Goal: Task Accomplishment & Management: Use online tool/utility

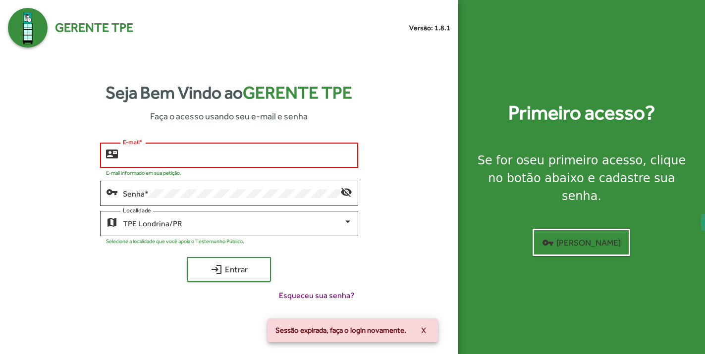
type input "**********"
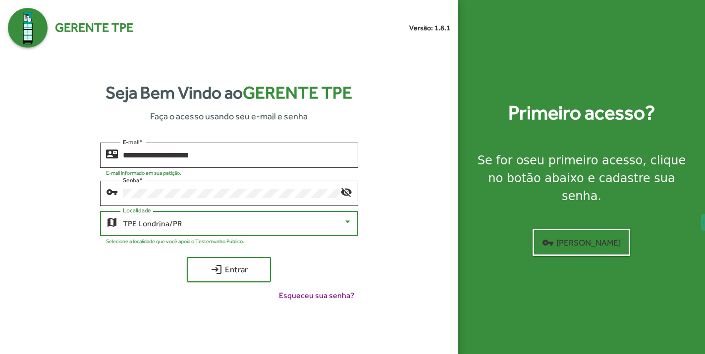
click at [348, 220] on div at bounding box center [348, 222] width 9 height 9
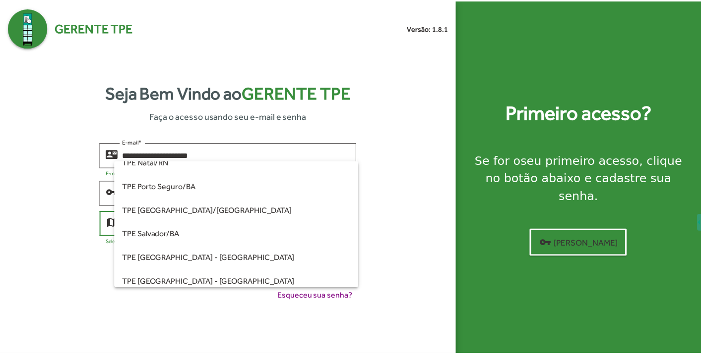
scroll to position [259, 0]
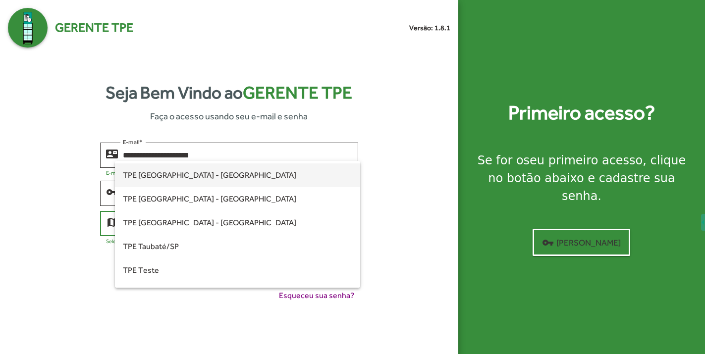
click at [173, 179] on span "TPE [GEOGRAPHIC_DATA] - [GEOGRAPHIC_DATA]" at bounding box center [238, 176] width 230 height 24
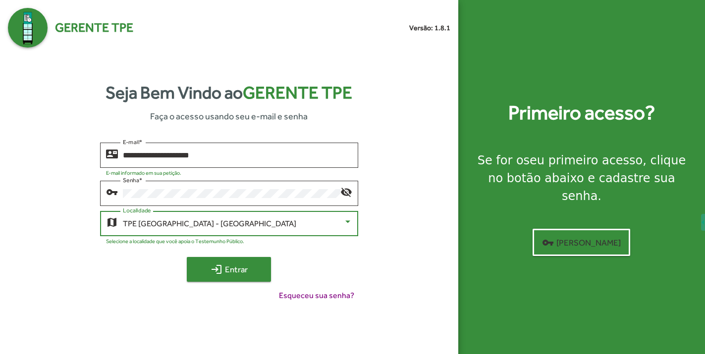
click at [236, 267] on span "login Entrar" at bounding box center [229, 270] width 66 height 18
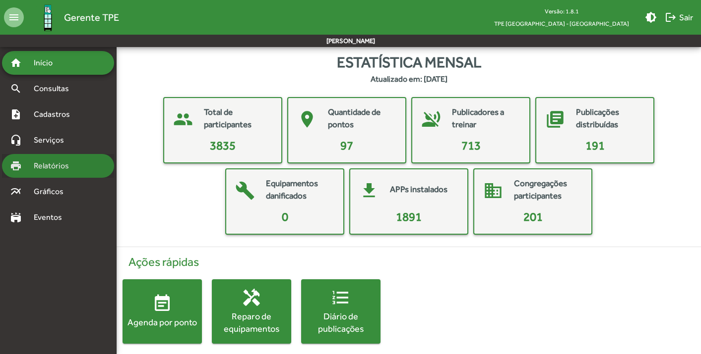
click at [46, 164] on span "Relatórios" at bounding box center [55, 166] width 54 height 12
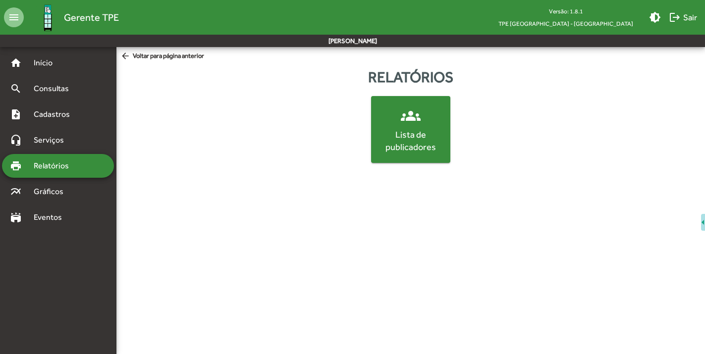
click at [416, 124] on mat-icon "groups" at bounding box center [411, 116] width 20 height 20
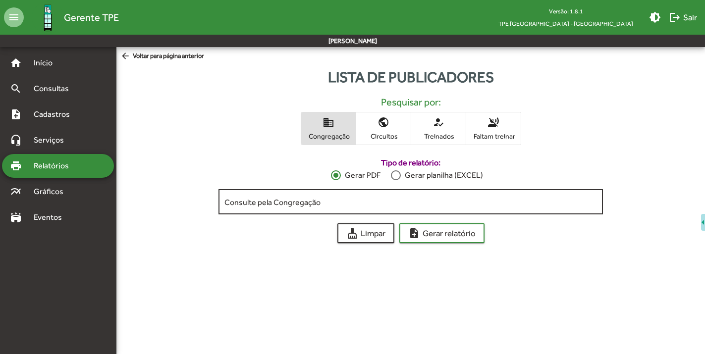
click at [270, 205] on input "Consulte pela Congregação" at bounding box center [411, 202] width 373 height 9
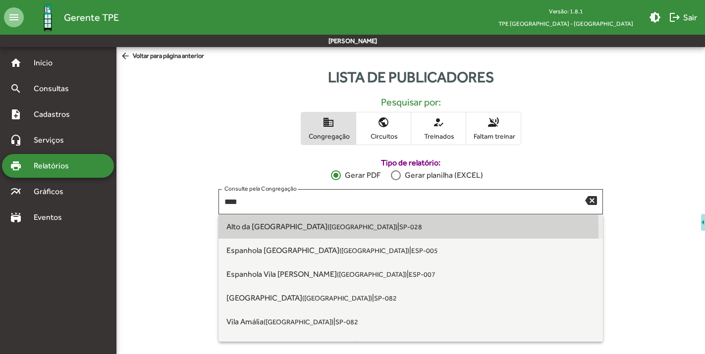
click at [278, 231] on span "[GEOGRAPHIC_DATA] ([GEOGRAPHIC_DATA] [GEOGRAPHIC_DATA])" at bounding box center [312, 226] width 171 height 9
type input "**********"
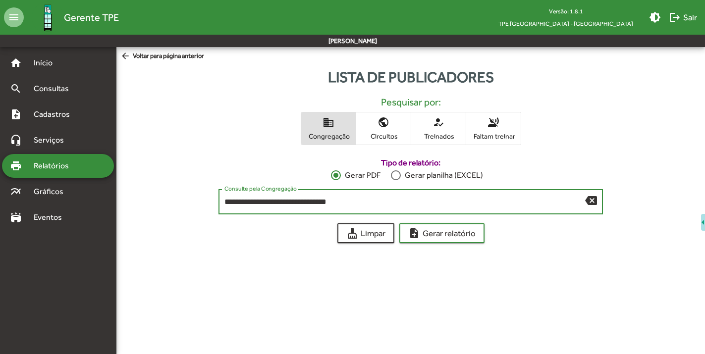
click at [398, 177] on div at bounding box center [396, 176] width 10 height 10
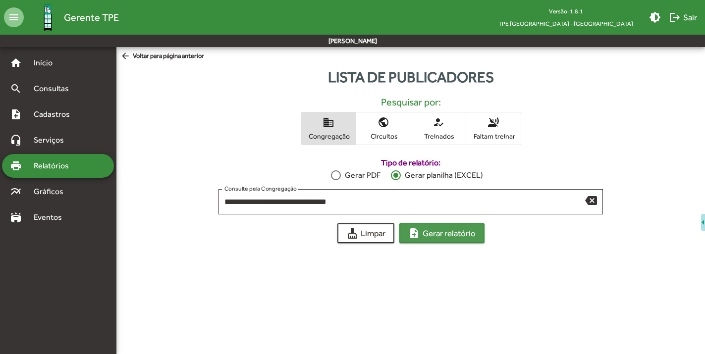
click at [446, 236] on span "note_add Gerar relatório" at bounding box center [442, 234] width 67 height 18
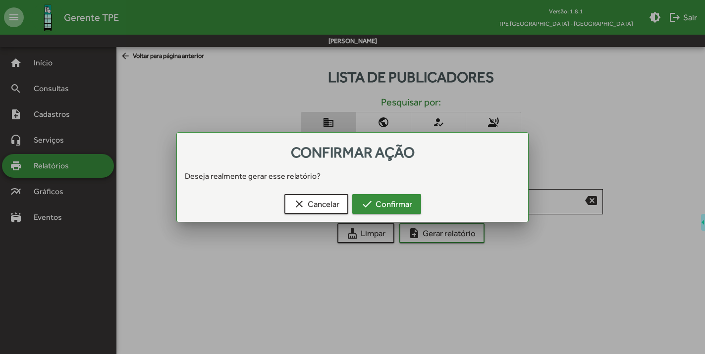
click at [403, 197] on span "check Confirmar" at bounding box center [386, 204] width 51 height 18
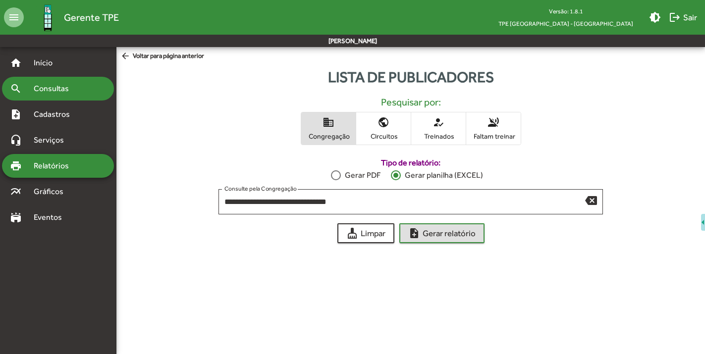
click at [30, 91] on span "Consultas" at bounding box center [55, 89] width 54 height 12
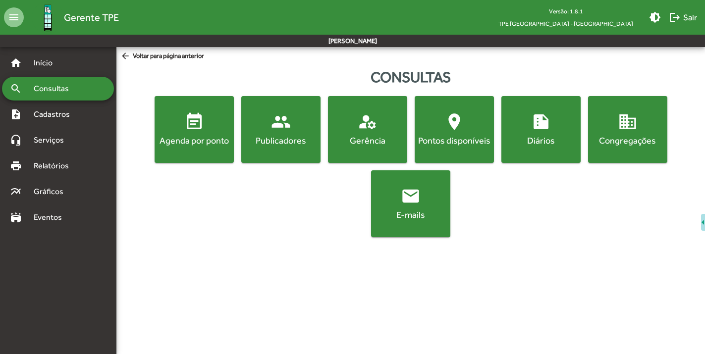
click at [268, 130] on span "people Publicadores" at bounding box center [280, 129] width 75 height 35
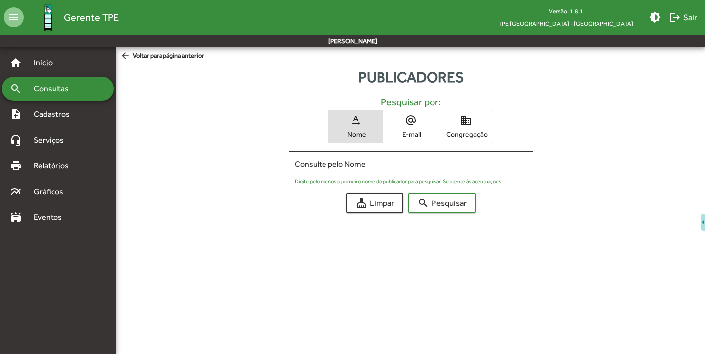
click at [458, 126] on span "domain Congregação" at bounding box center [466, 127] width 55 height 32
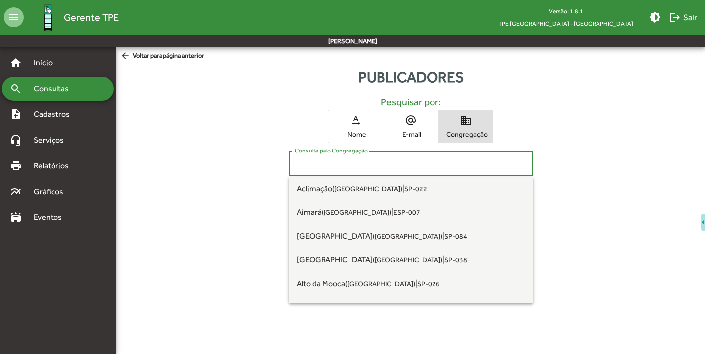
click at [381, 162] on input "Consulte pelo Congregação" at bounding box center [411, 164] width 233 height 9
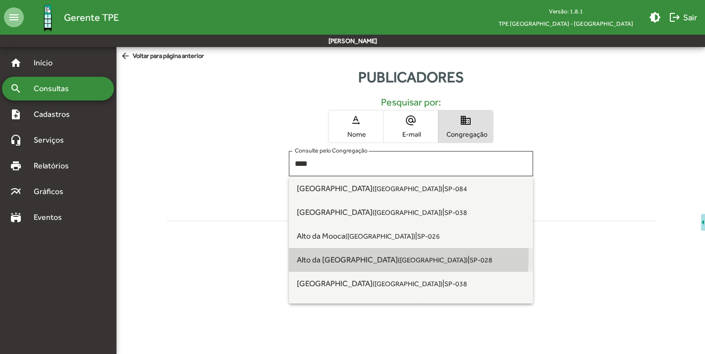
click at [398, 256] on small "([GEOGRAPHIC_DATA])" at bounding box center [433, 260] width 70 height 8
type input "**********"
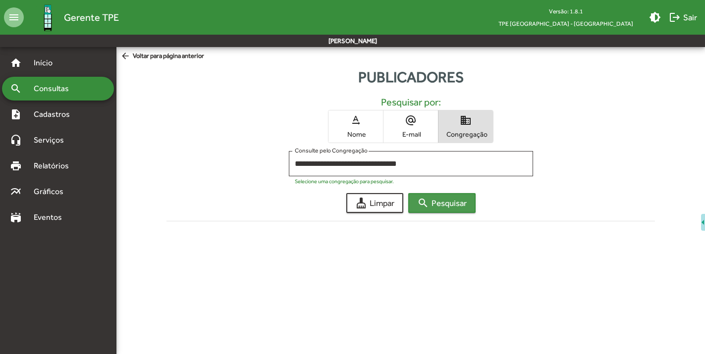
click at [447, 208] on span "search Pesquisar" at bounding box center [442, 203] width 50 height 18
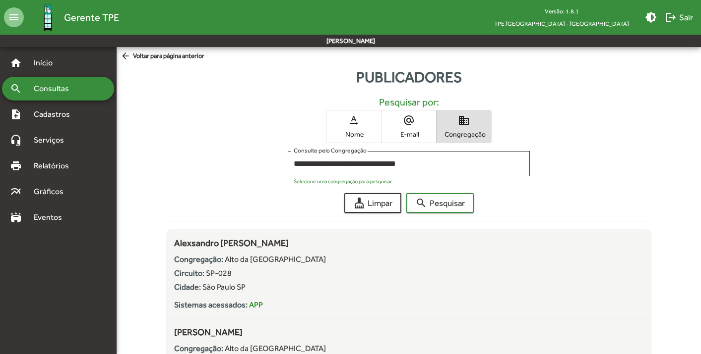
click at [59, 85] on span "Consultas" at bounding box center [55, 89] width 54 height 12
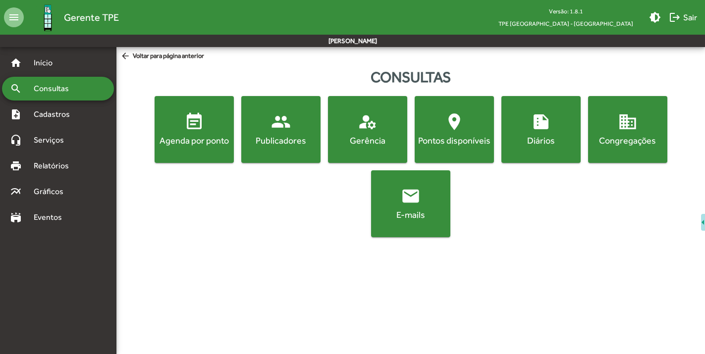
click at [286, 141] on div "Publicadores" at bounding box center [280, 140] width 75 height 12
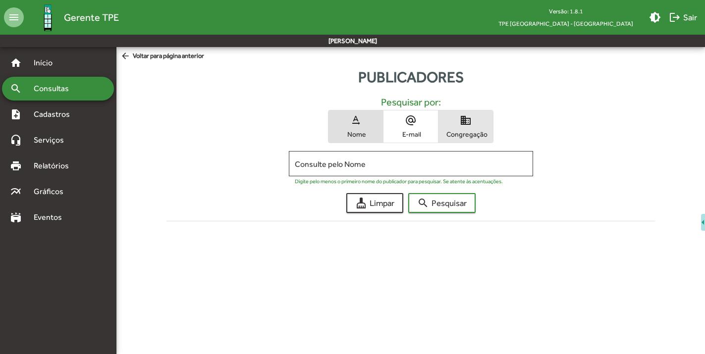
click at [461, 133] on span "Congregação" at bounding box center [466, 134] width 50 height 9
click at [409, 165] on input "Consulte pelo Congregação" at bounding box center [411, 164] width 233 height 9
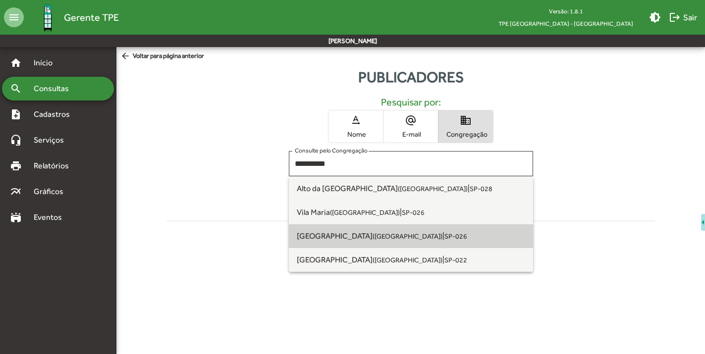
click at [332, 241] on span "[GEOGRAPHIC_DATA] ([GEOGRAPHIC_DATA]) | SP-026" at bounding box center [411, 237] width 229 height 24
type input "**********"
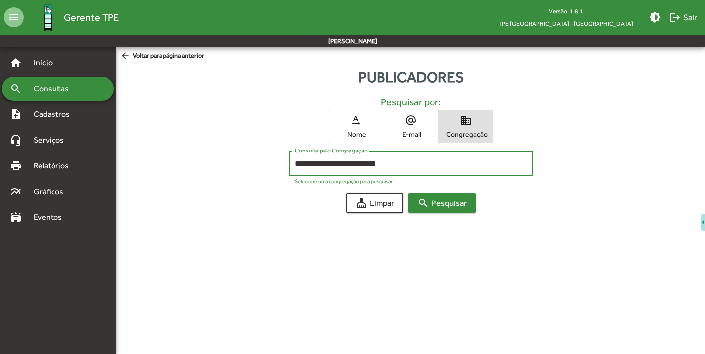
click at [445, 201] on span "search Pesquisar" at bounding box center [442, 203] width 50 height 18
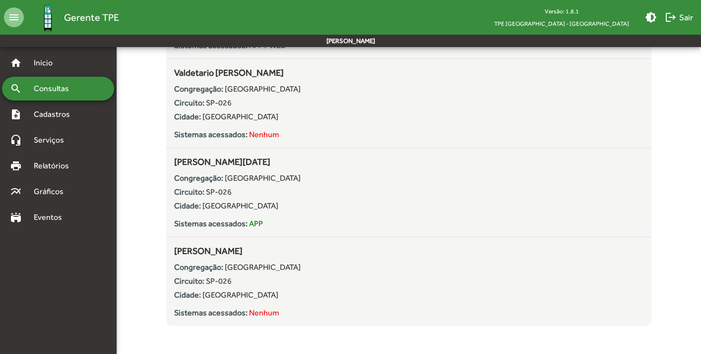
scroll to position [2940, 0]
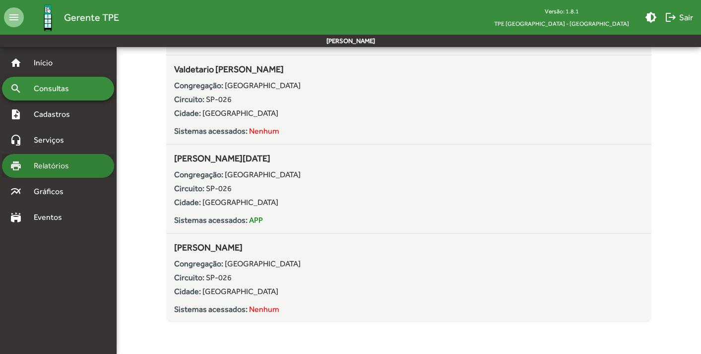
click at [50, 162] on span "Relatórios" at bounding box center [55, 166] width 54 height 12
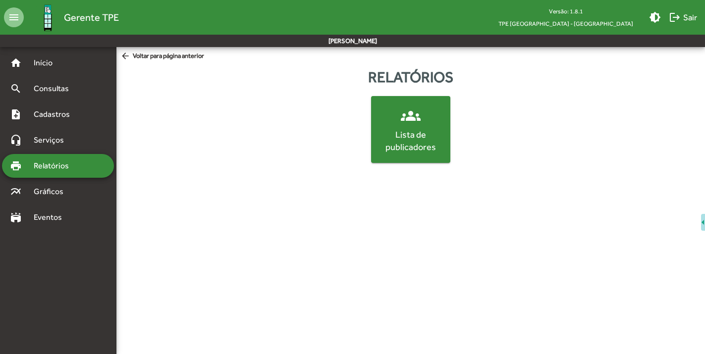
click at [405, 127] on span "groups Lista de publicadores" at bounding box center [410, 129] width 75 height 47
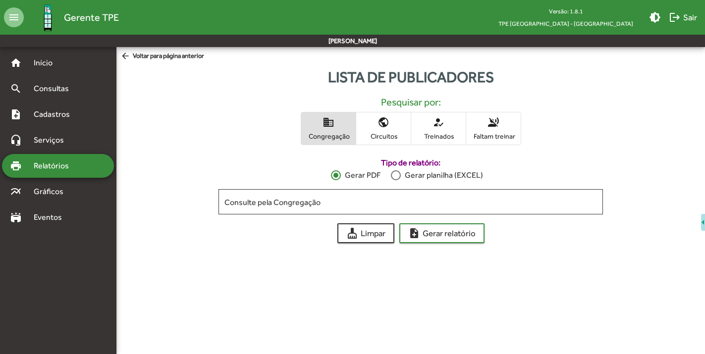
click at [397, 179] on div at bounding box center [396, 176] width 10 height 10
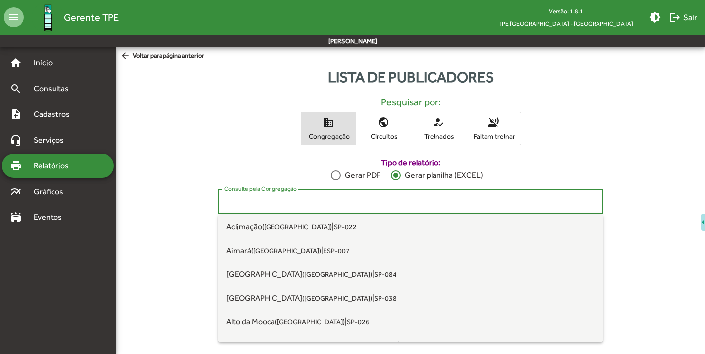
click at [391, 203] on input "Consulte pela Congregação" at bounding box center [411, 202] width 373 height 9
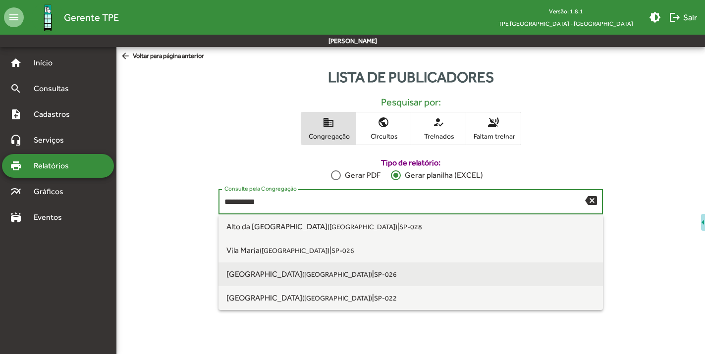
click at [305, 273] on small "([GEOGRAPHIC_DATA])" at bounding box center [337, 275] width 70 height 8
type input "**********"
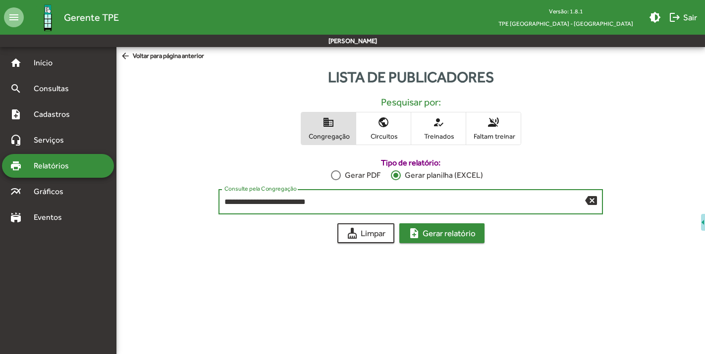
click at [438, 236] on span "note_add Gerar relatório" at bounding box center [442, 234] width 67 height 18
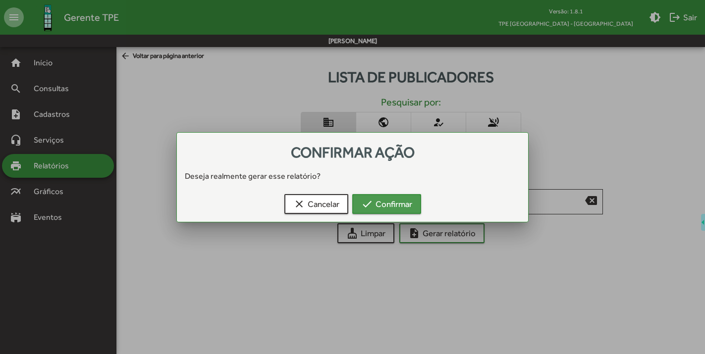
click at [409, 205] on span "check Confirmar" at bounding box center [386, 204] width 51 height 18
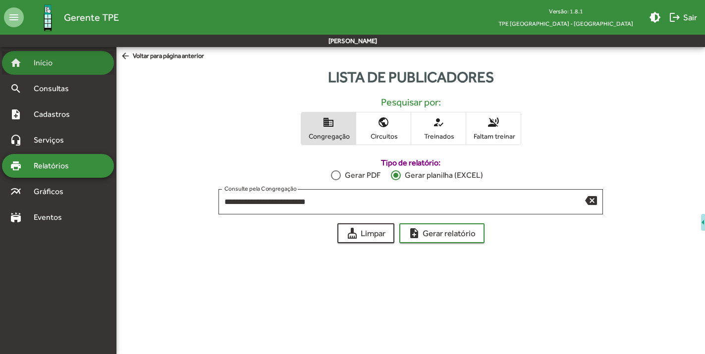
click at [40, 57] on span "Início" at bounding box center [47, 63] width 39 height 12
